Goal: Find specific page/section: Find specific page/section

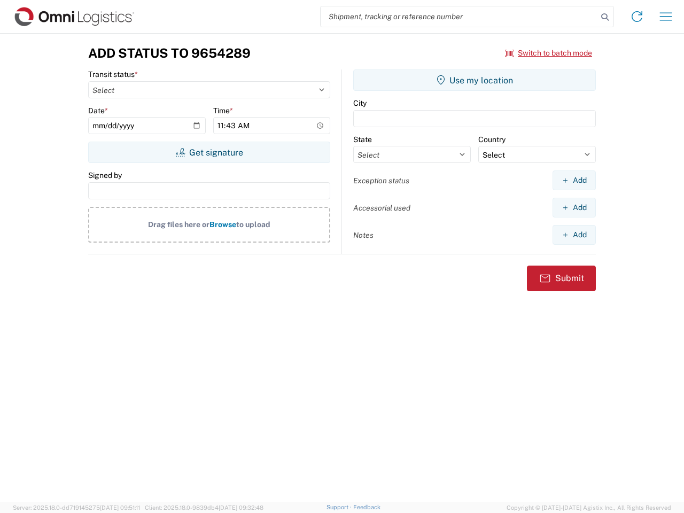
click at [459, 17] on input "search" at bounding box center [459, 16] width 277 height 20
click at [605, 17] on icon at bounding box center [605, 17] width 15 height 15
click at [637, 17] on icon at bounding box center [637, 16] width 17 height 17
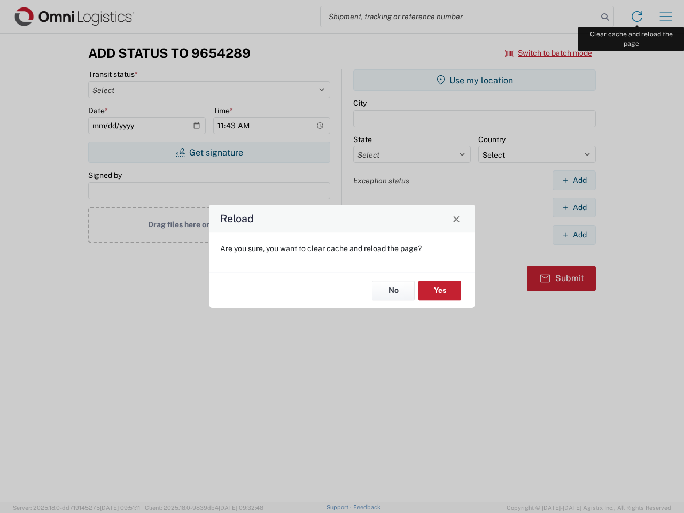
click at [666, 17] on div "Reload Are you sure, you want to clear cache and reload the page? No Yes" at bounding box center [342, 256] width 684 height 513
click at [549, 53] on div "Reload Are you sure, you want to clear cache and reload the page? No Yes" at bounding box center [342, 256] width 684 height 513
click at [209, 152] on div "Reload Are you sure, you want to clear cache and reload the page? No Yes" at bounding box center [342, 256] width 684 height 513
click at [475, 80] on div "Reload Are you sure, you want to clear cache and reload the page? No Yes" at bounding box center [342, 256] width 684 height 513
click at [574, 180] on div "Reload Are you sure, you want to clear cache and reload the page? No Yes" at bounding box center [342, 256] width 684 height 513
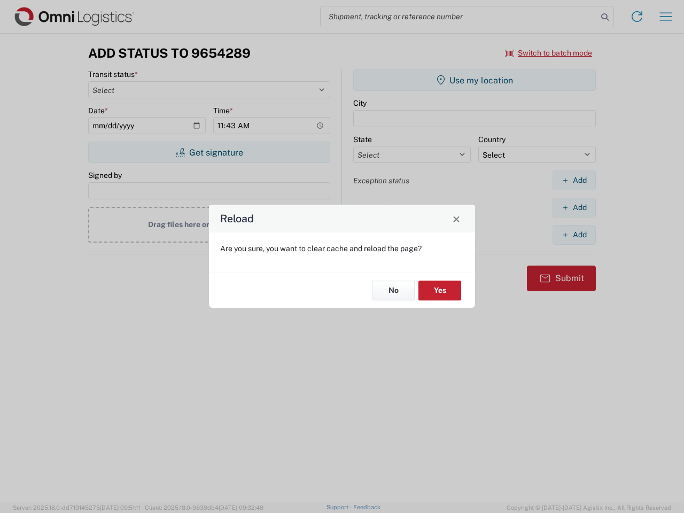
click at [574, 207] on div "Reload Are you sure, you want to clear cache and reload the page? No Yes" at bounding box center [342, 256] width 684 height 513
click at [574, 235] on div "Reload Are you sure, you want to clear cache and reload the page? No Yes" at bounding box center [342, 256] width 684 height 513
